Goal: Navigation & Orientation: Go to known website

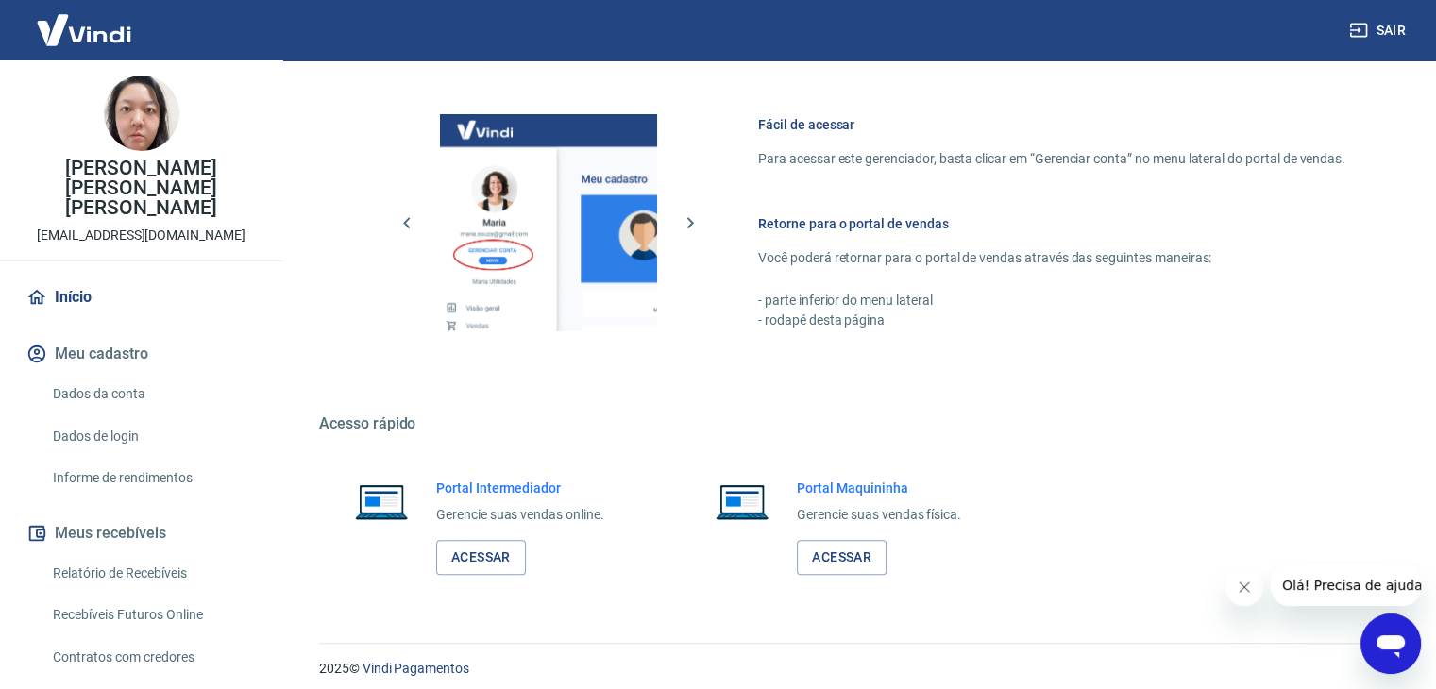
scroll to position [800, 0]
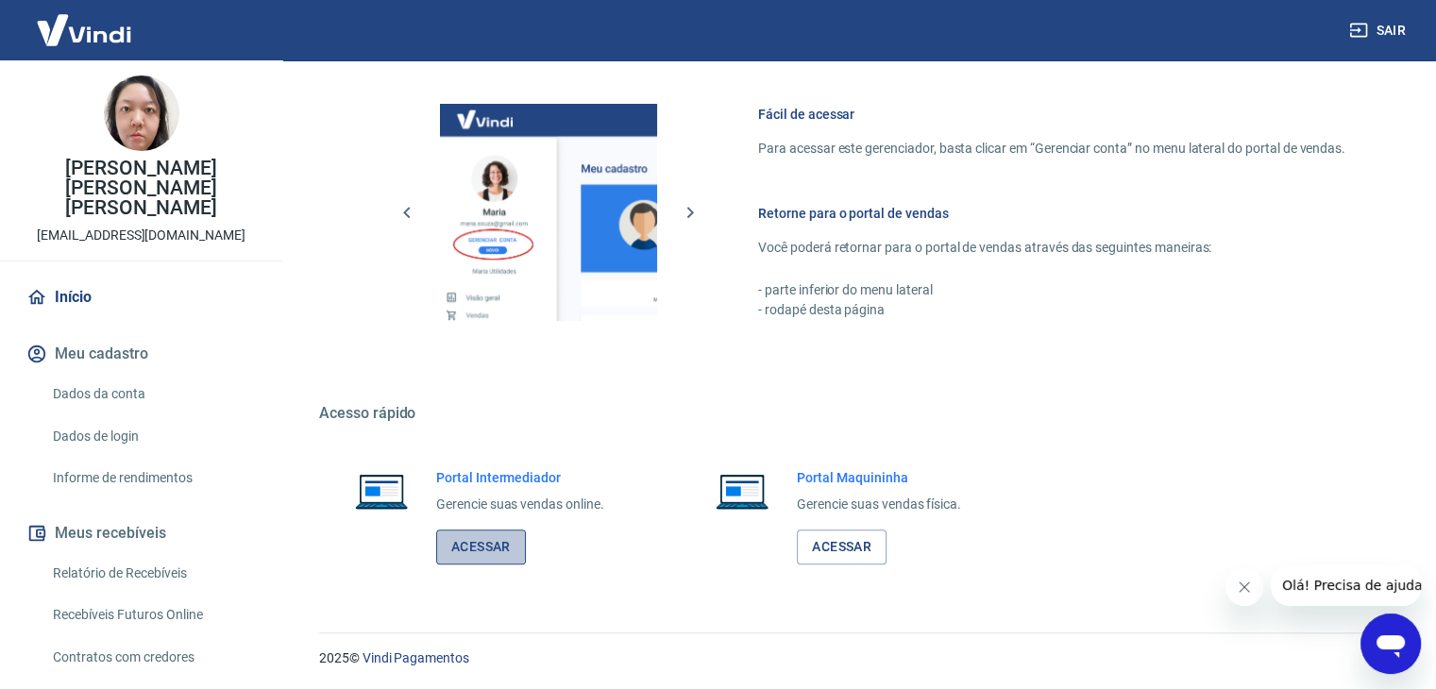
click at [477, 545] on link "Acessar" at bounding box center [481, 547] width 90 height 35
